Goal: Task Accomplishment & Management: Manage account settings

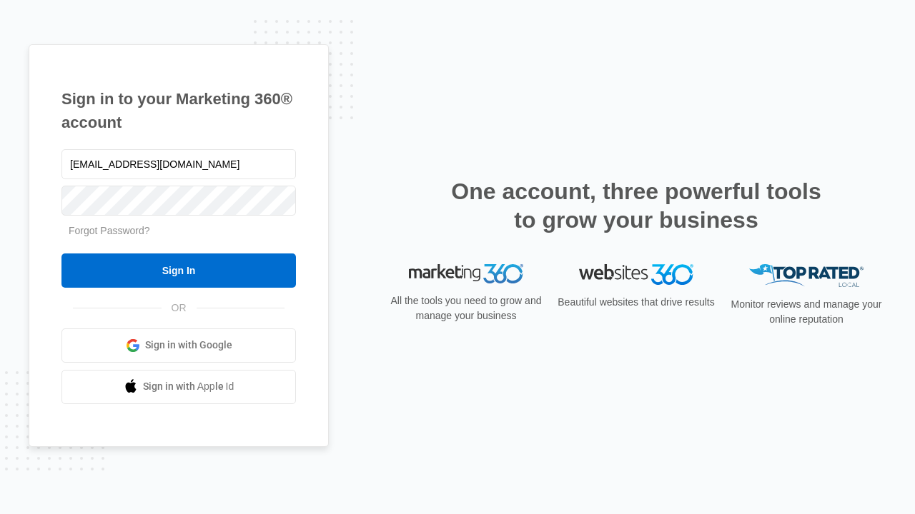
type input "[EMAIL_ADDRESS][DOMAIN_NAME]"
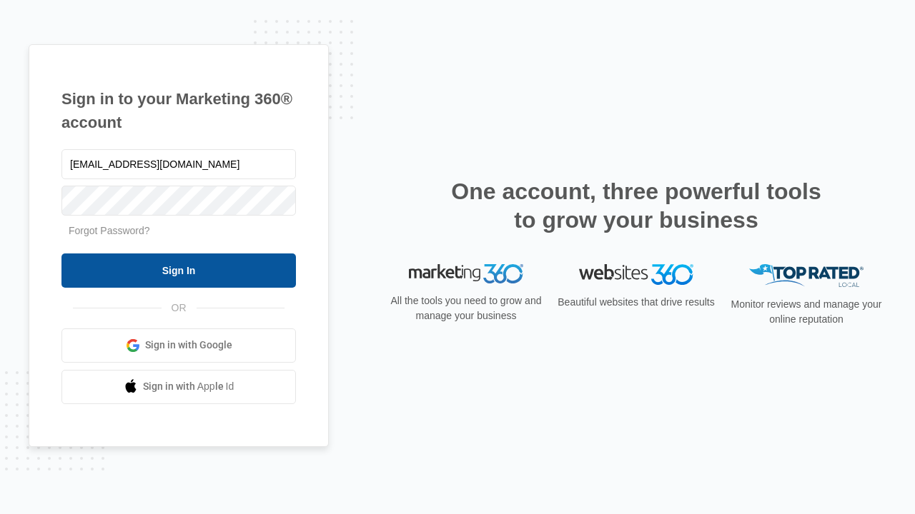
click at [179, 270] on input "Sign In" at bounding box center [178, 271] width 234 height 34
